Goal: Information Seeking & Learning: Learn about a topic

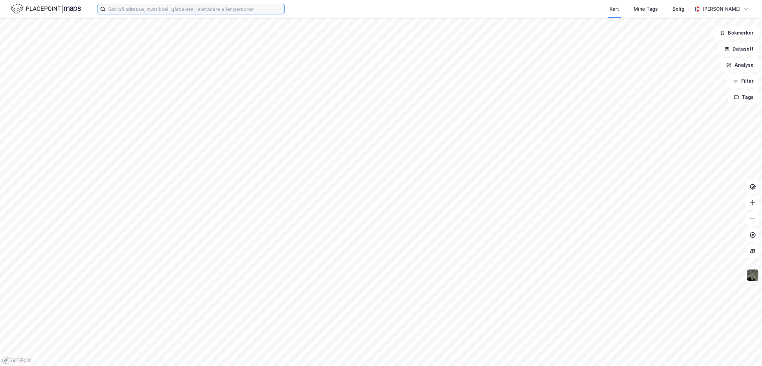
click at [167, 7] on input at bounding box center [195, 9] width 179 height 10
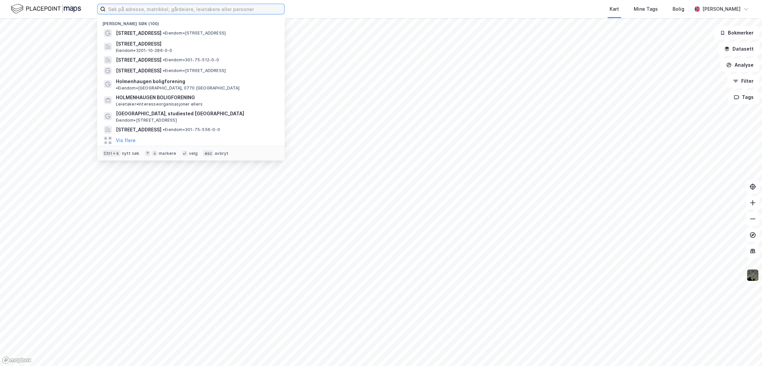
paste input "[STREET_ADDRESS]"
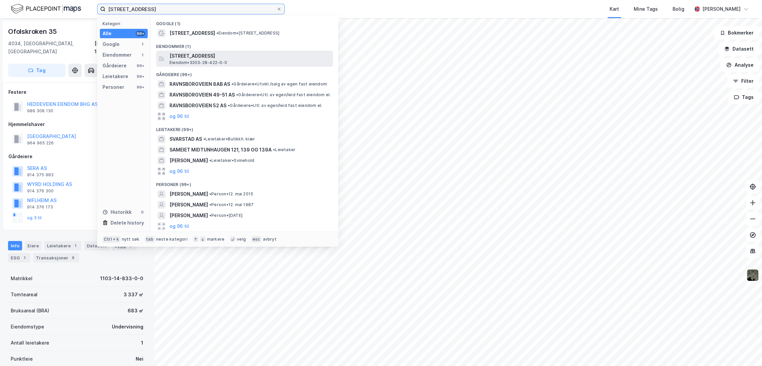
type input "[STREET_ADDRESS]"
click at [208, 58] on span "[STREET_ADDRESS]" at bounding box center [250, 56] width 161 height 8
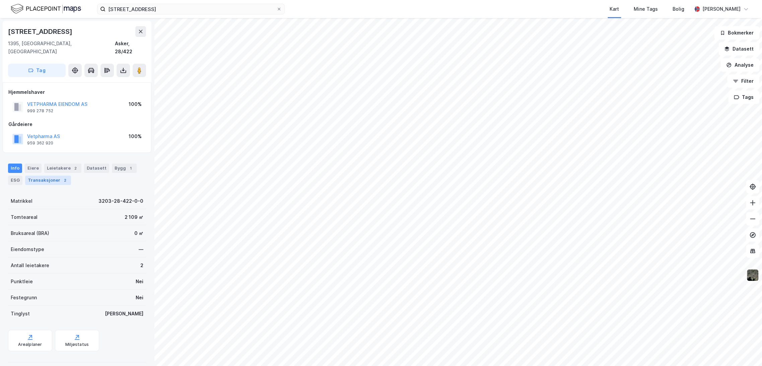
click at [54, 176] on div "Transaksjoner 2" at bounding box center [48, 180] width 46 height 9
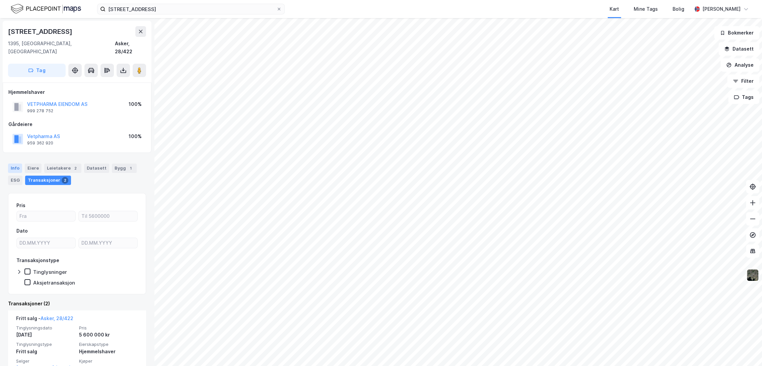
click at [18, 164] on div "Info" at bounding box center [15, 168] width 14 height 9
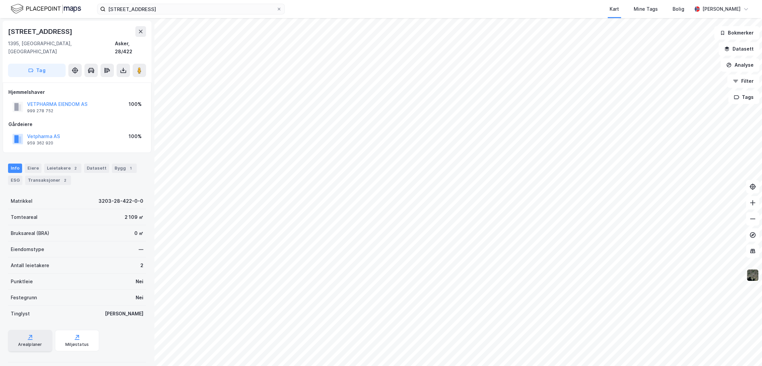
click at [22, 342] on div "Arealplaner" at bounding box center [30, 344] width 24 height 5
